Goal: Task Accomplishment & Management: Use online tool/utility

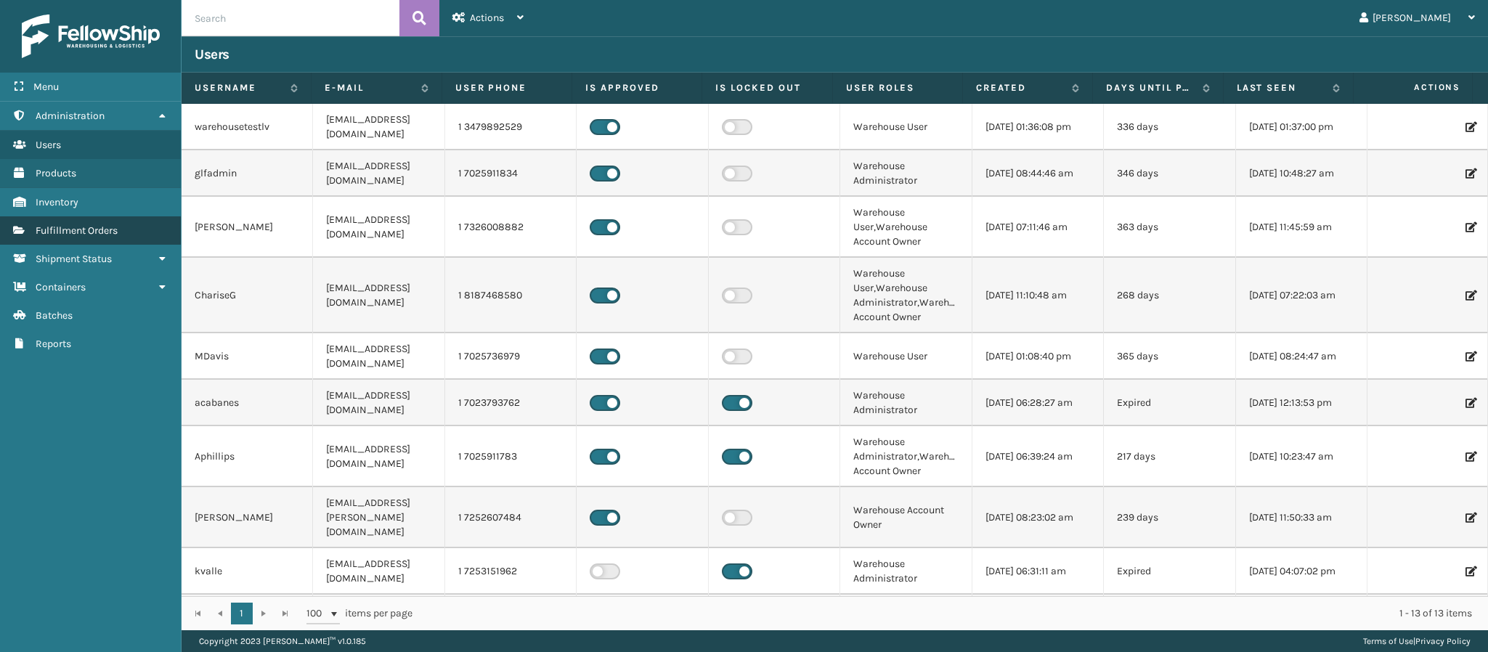
click at [110, 229] on span "Fulfillment Orders" at bounding box center [77, 230] width 82 height 12
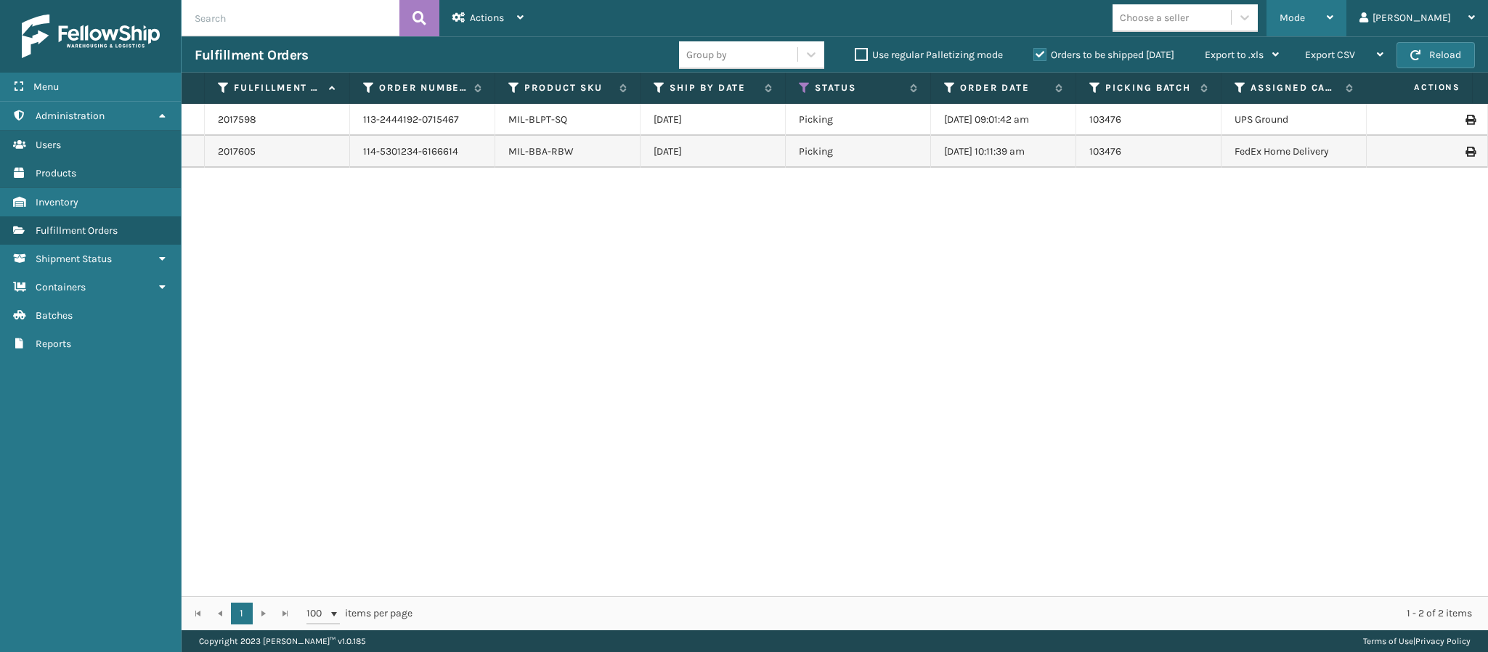
click at [1333, 20] on icon at bounding box center [1330, 17] width 7 height 10
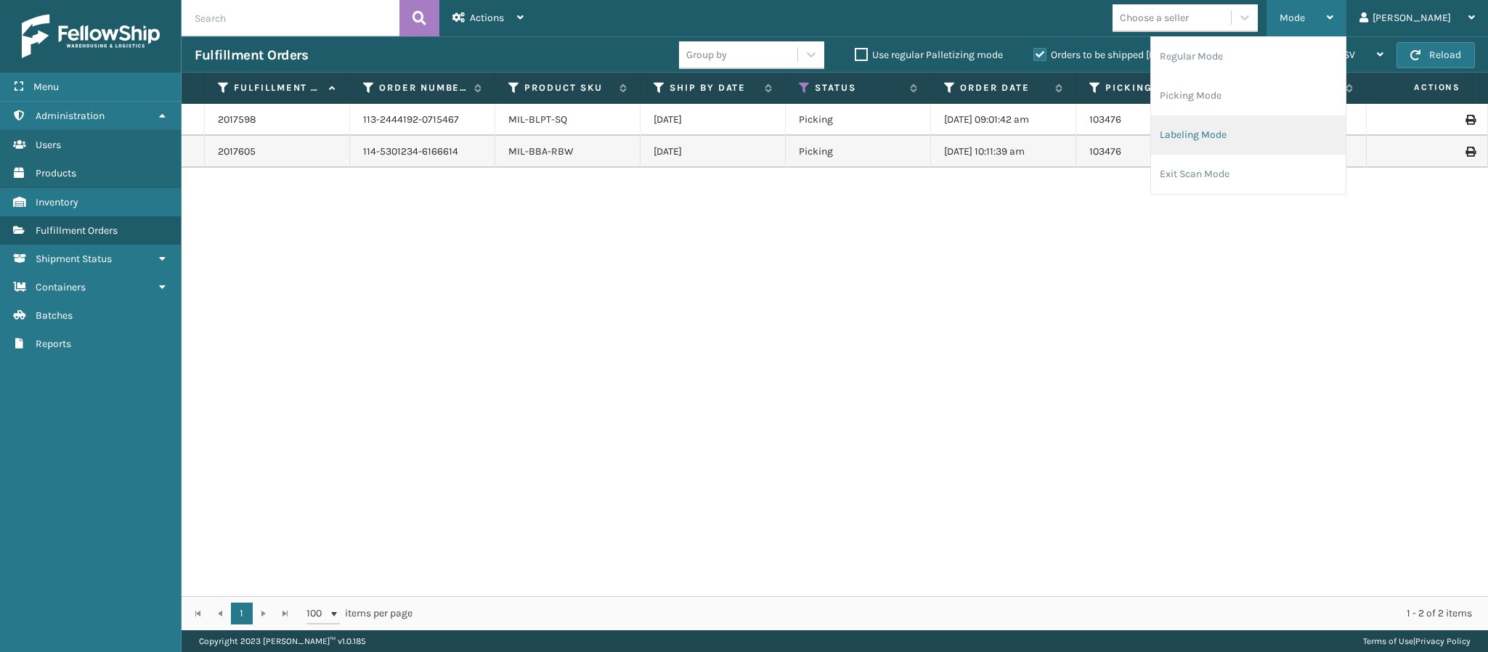
click at [1259, 138] on li "Labeling Mode" at bounding box center [1248, 134] width 195 height 39
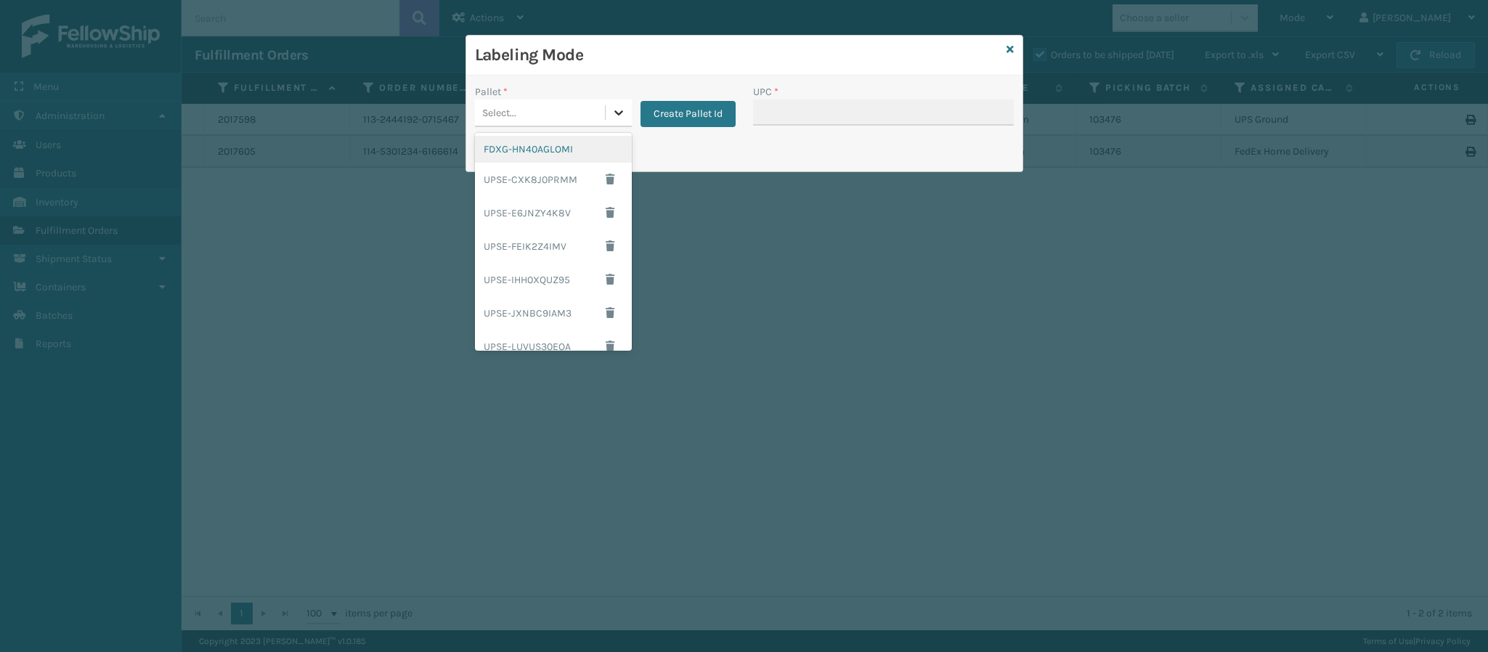
click at [628, 115] on div at bounding box center [619, 112] width 26 height 26
click at [567, 161] on div "FDXG-HN40AGLOMI" at bounding box center [553, 149] width 157 height 27
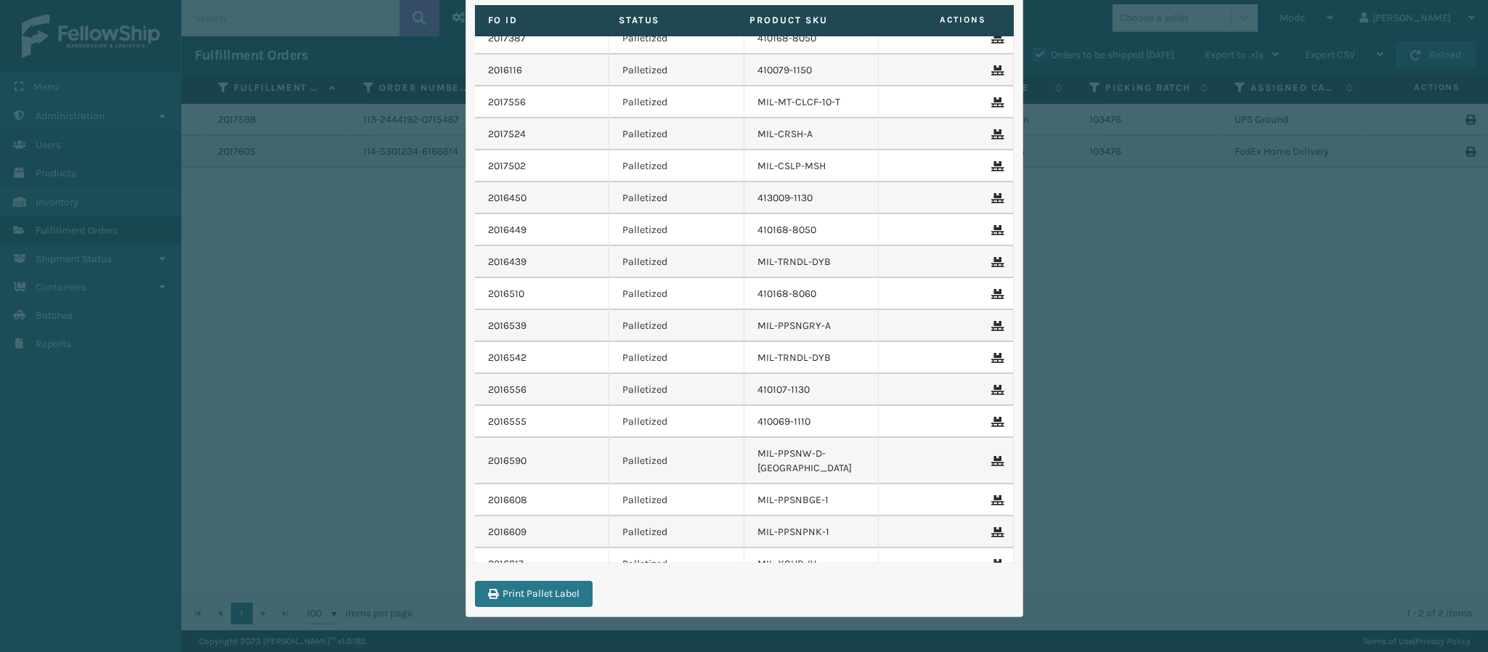
scroll to position [1429, 0]
click at [505, 196] on link "2016450" at bounding box center [507, 203] width 38 height 15
